Goal: Transaction & Acquisition: Purchase product/service

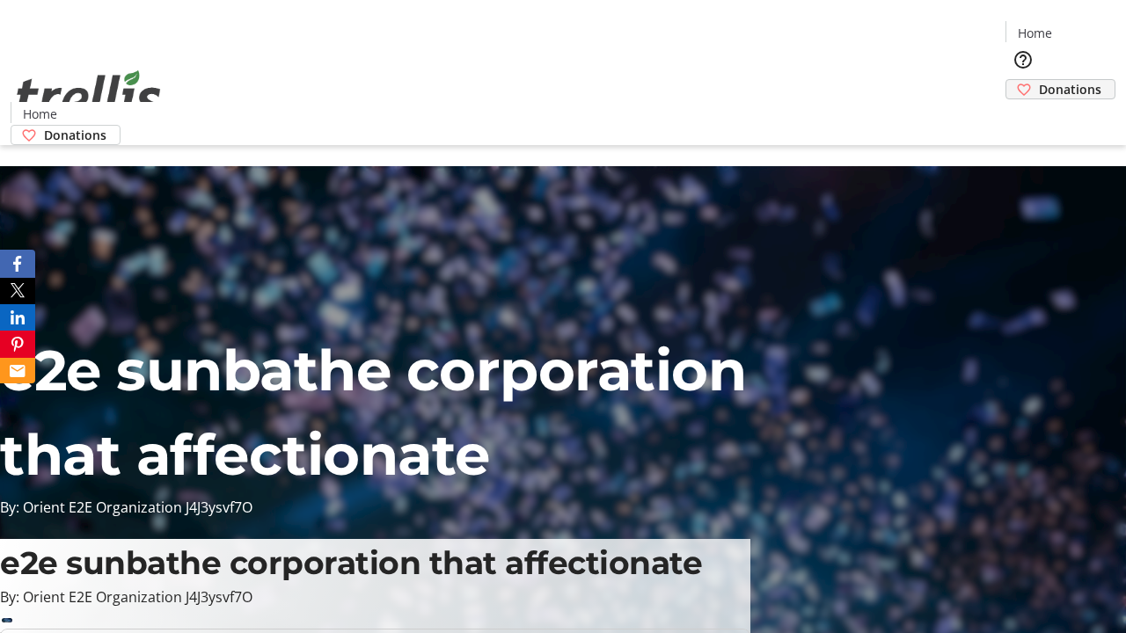
click at [1039, 80] on span "Donations" at bounding box center [1070, 89] width 62 height 18
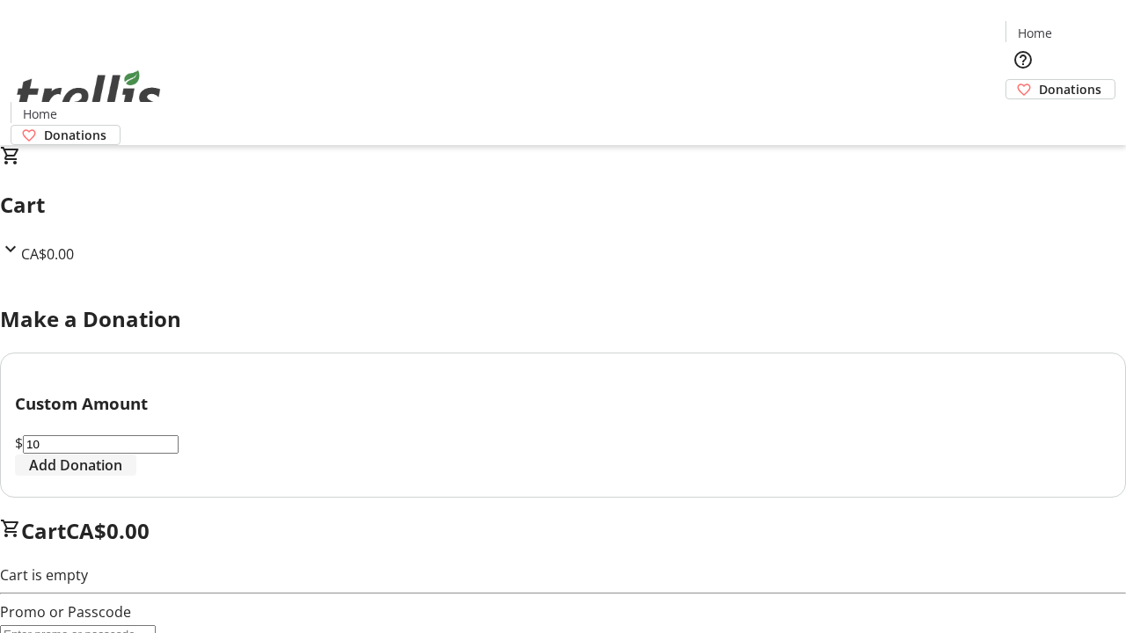
click at [122, 476] on span "Add Donation" at bounding box center [75, 465] width 93 height 21
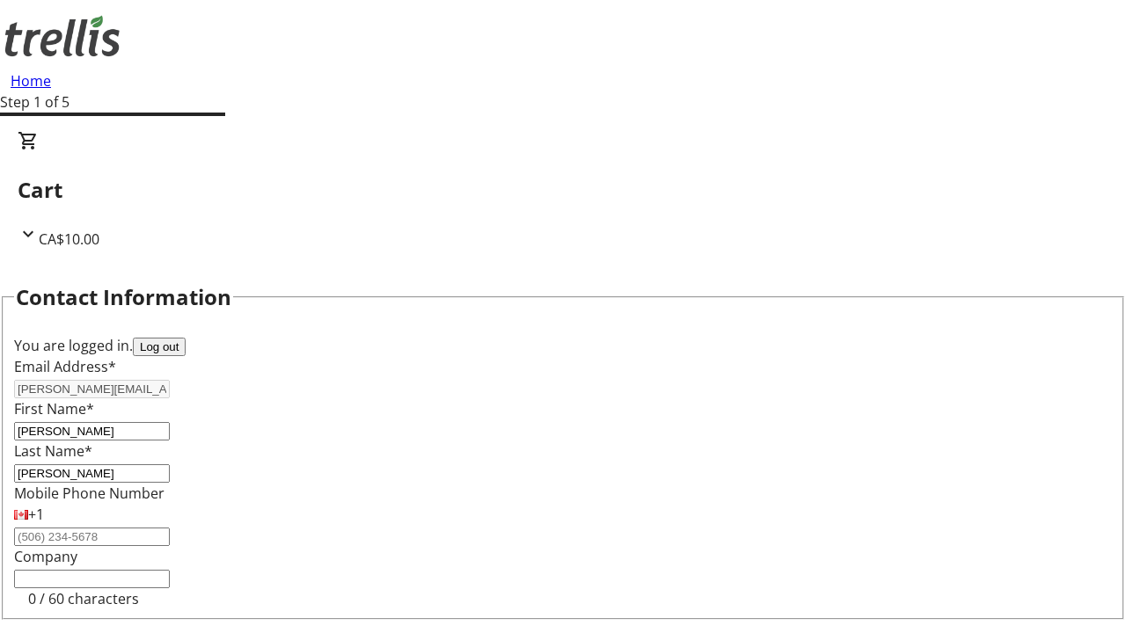
select select "CA"
type input "Kelowna"
select select "BC"
type input "Kelowna"
type input "V1Y 0C2"
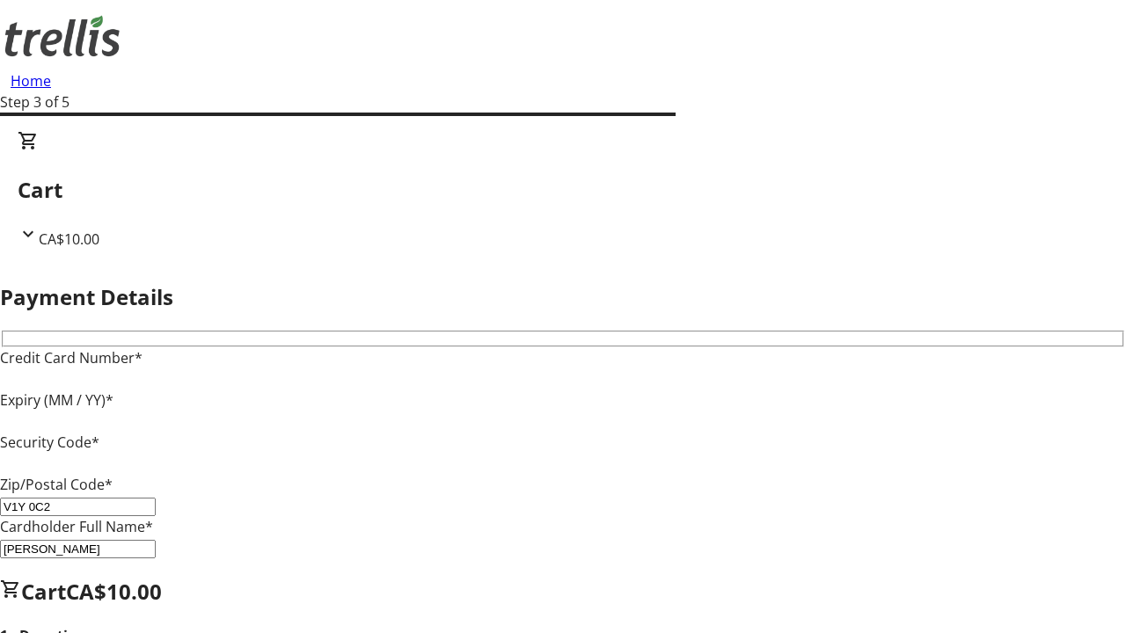
type input "V1Y 0C2"
